Goal: Task Accomplishment & Management: Use online tool/utility

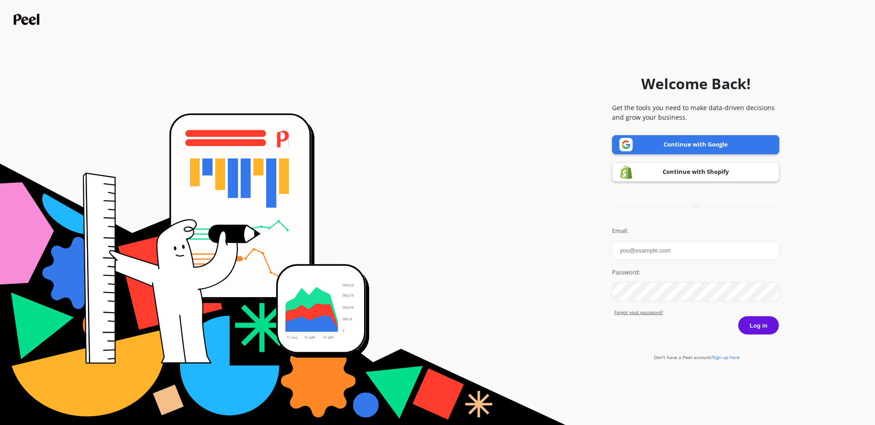
click at [668, 256] on input "Email:" at bounding box center [695, 250] width 167 height 19
type input "[EMAIL_ADDRESS][DOMAIN_NAME]"
click at [763, 323] on button "Log in" at bounding box center [757, 325] width 41 height 19
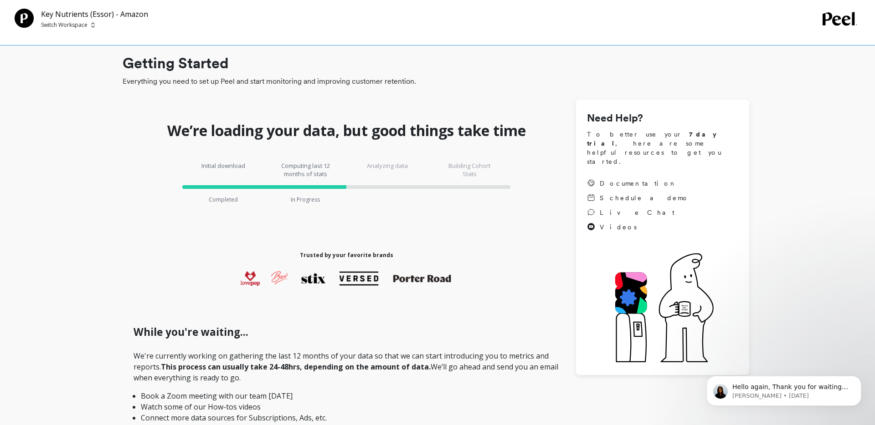
click at [84, 25] on p "Switch Workspace" at bounding box center [64, 24] width 46 height 7
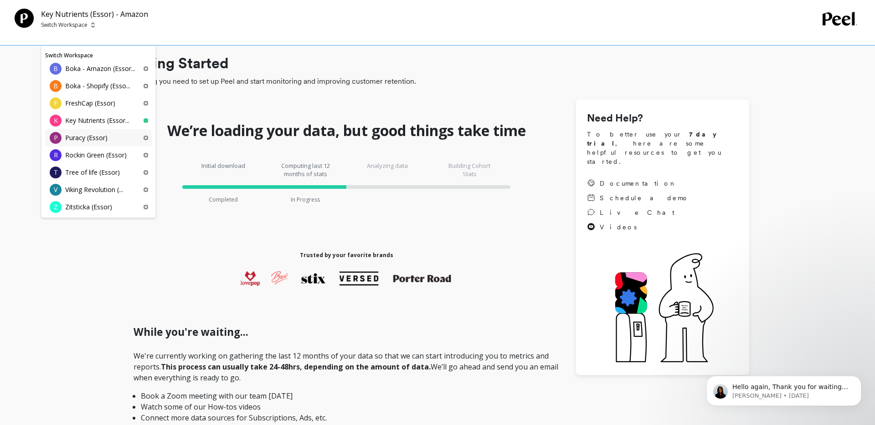
click at [103, 143] on div "P Puracy (Essor)" at bounding box center [98, 137] width 107 height 17
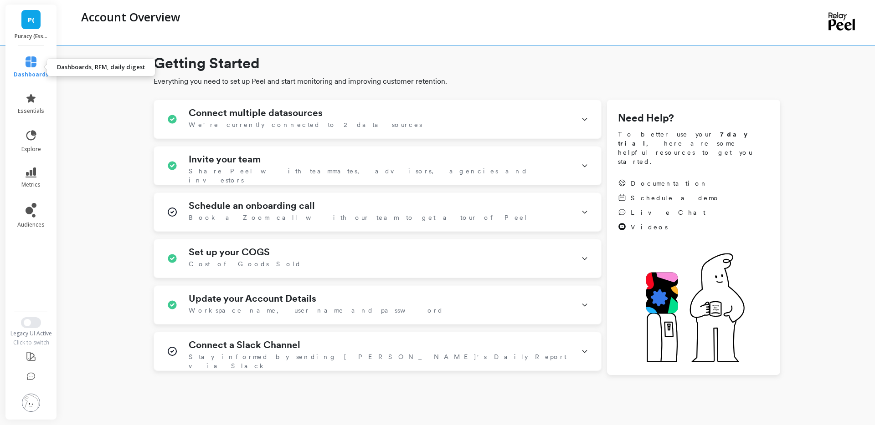
click at [31, 69] on link "dashboards" at bounding box center [31, 67] width 35 height 22
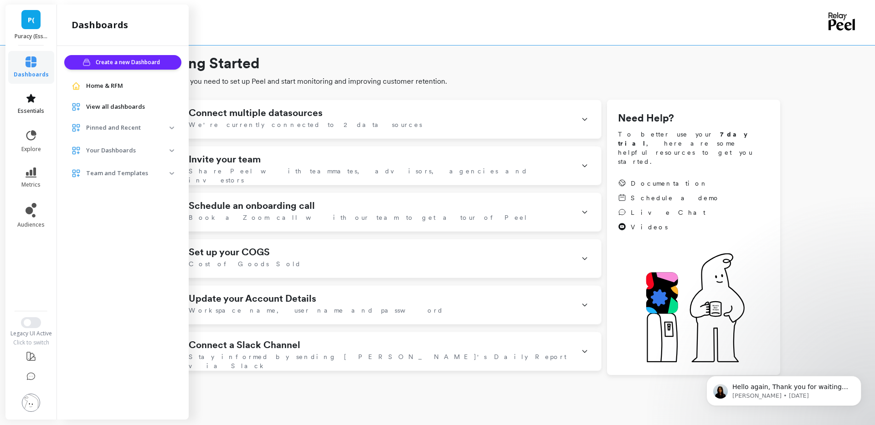
click at [31, 104] on link "essentials" at bounding box center [31, 104] width 35 height 22
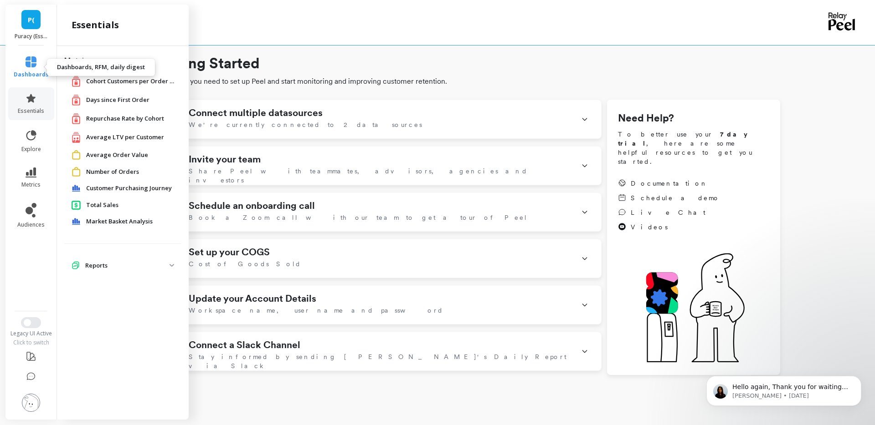
click at [36, 77] on span "dashboards" at bounding box center [31, 74] width 35 height 7
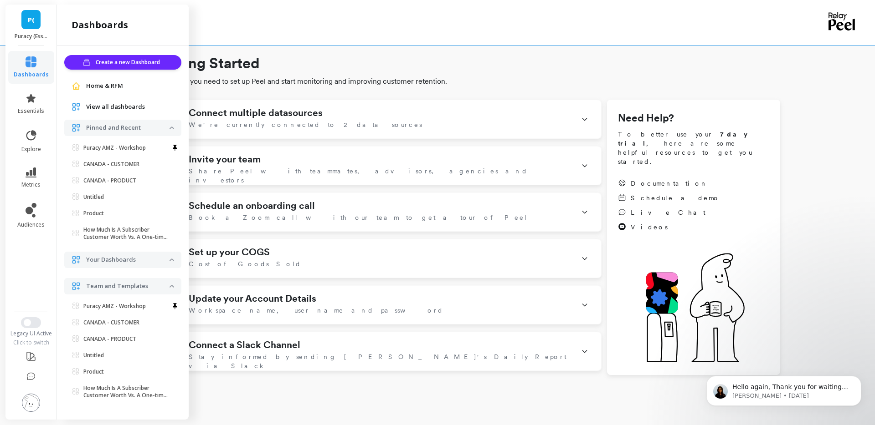
click at [32, 68] on link "dashboards" at bounding box center [31, 67] width 35 height 22
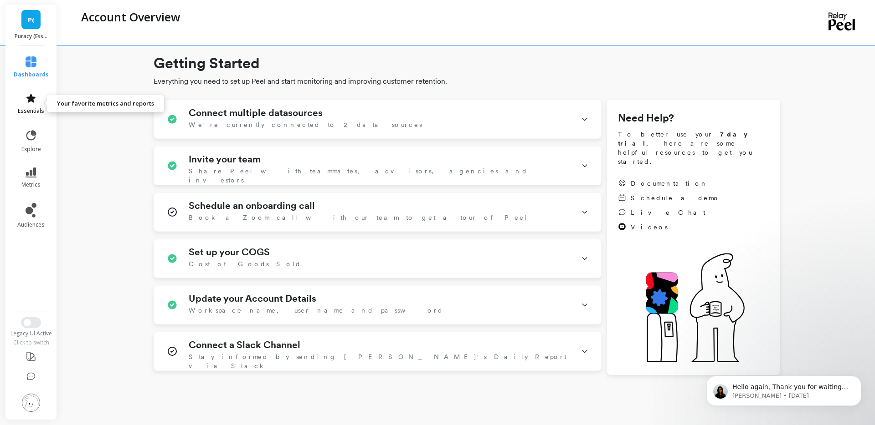
click at [28, 94] on icon at bounding box center [31, 98] width 11 height 11
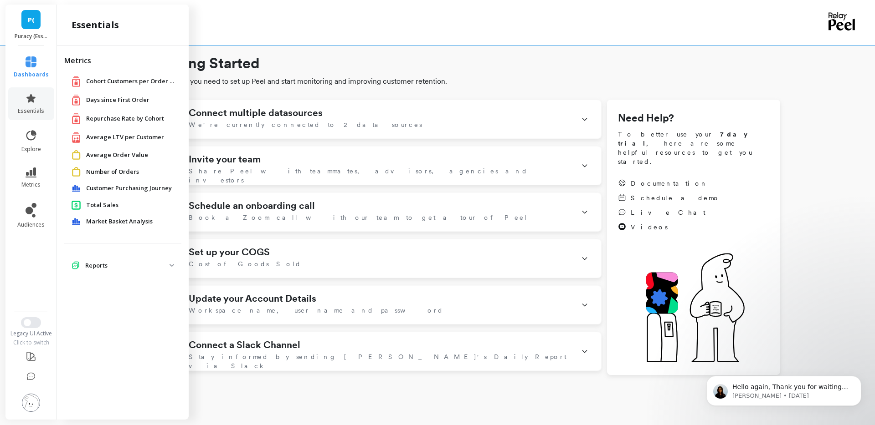
click at [125, 122] on span "Repurchase Rate by Cohort" at bounding box center [125, 118] width 78 height 9
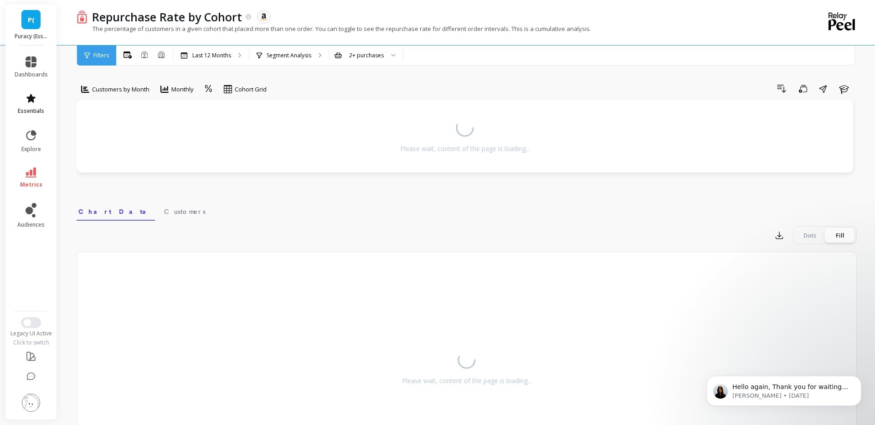
click at [35, 100] on icon at bounding box center [31, 98] width 11 height 11
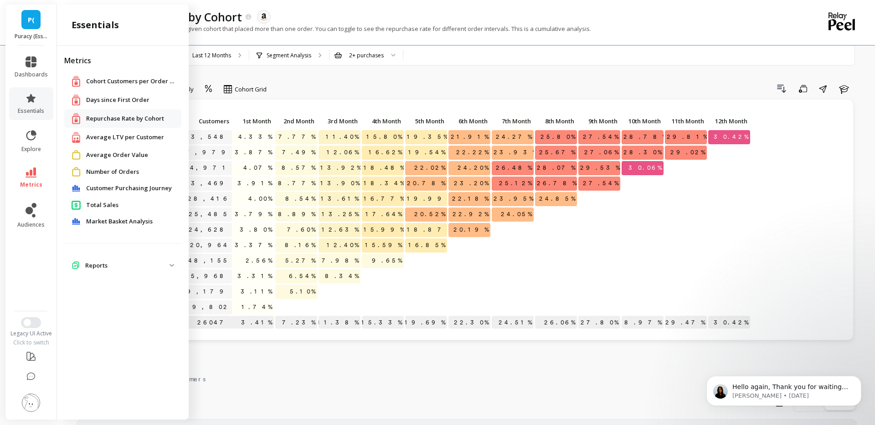
click at [140, 133] on span "Average LTV per Customer" at bounding box center [125, 137] width 78 height 9
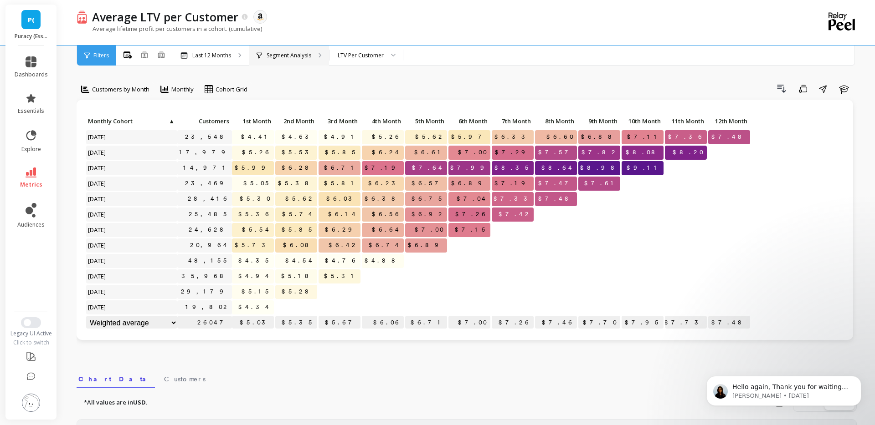
click at [306, 61] on div "Segment Analysis" at bounding box center [289, 56] width 80 height 20
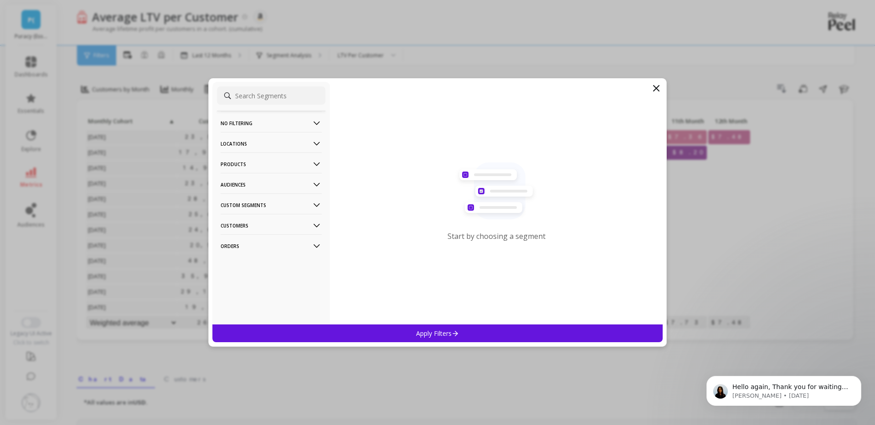
click at [276, 201] on p "Custom Segments" at bounding box center [270, 205] width 101 height 23
click at [282, 199] on p "Custom Segments" at bounding box center [270, 205] width 101 height 23
click at [272, 184] on p "Audiences" at bounding box center [270, 184] width 101 height 23
click at [277, 164] on p "Products" at bounding box center [270, 164] width 101 height 23
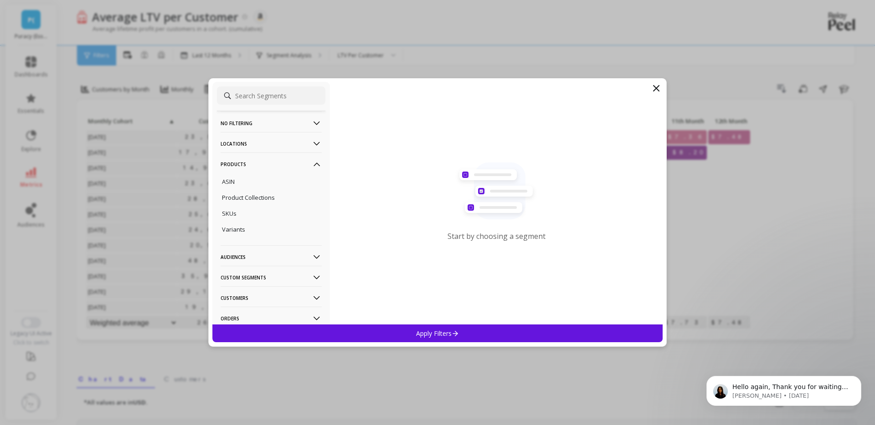
click at [277, 164] on p "Products" at bounding box center [270, 164] width 101 height 23
click at [283, 144] on p "Locations" at bounding box center [270, 143] width 101 height 23
click at [262, 186] on p "Audiences" at bounding box center [270, 184] width 101 height 23
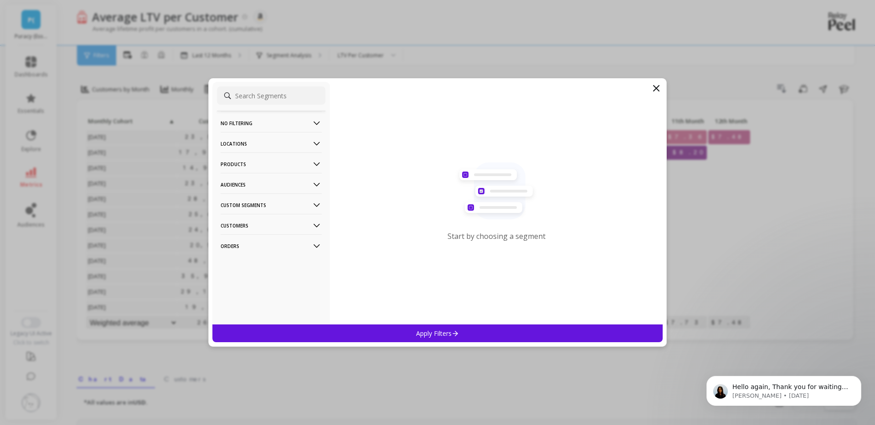
click at [265, 171] on p "Products" at bounding box center [270, 164] width 101 height 23
click at [253, 212] on div "SKUs" at bounding box center [271, 213] width 108 height 15
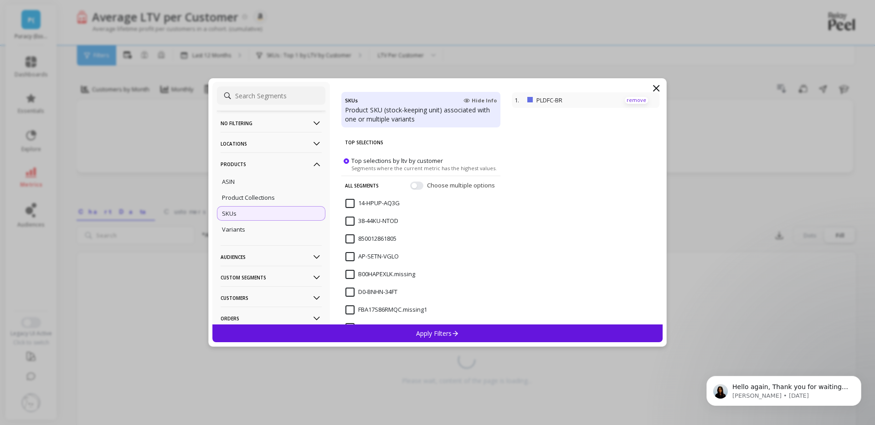
click at [645, 101] on p "remove" at bounding box center [635, 100] width 23 height 7
click at [278, 96] on input at bounding box center [271, 96] width 108 height 18
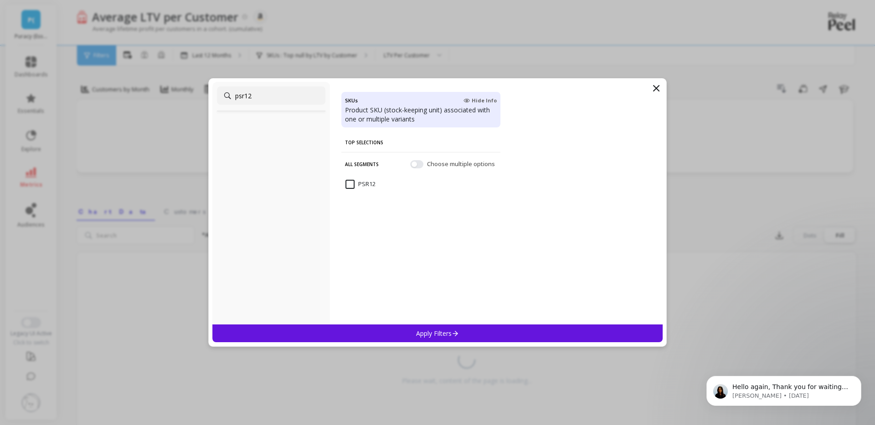
type input "psr12"
click at [352, 180] on input "PSR12" at bounding box center [360, 184] width 30 height 9
click at [418, 336] on p "Apply Filters" at bounding box center [437, 333] width 43 height 9
